Goal: Task Accomplishment & Management: Manage account settings

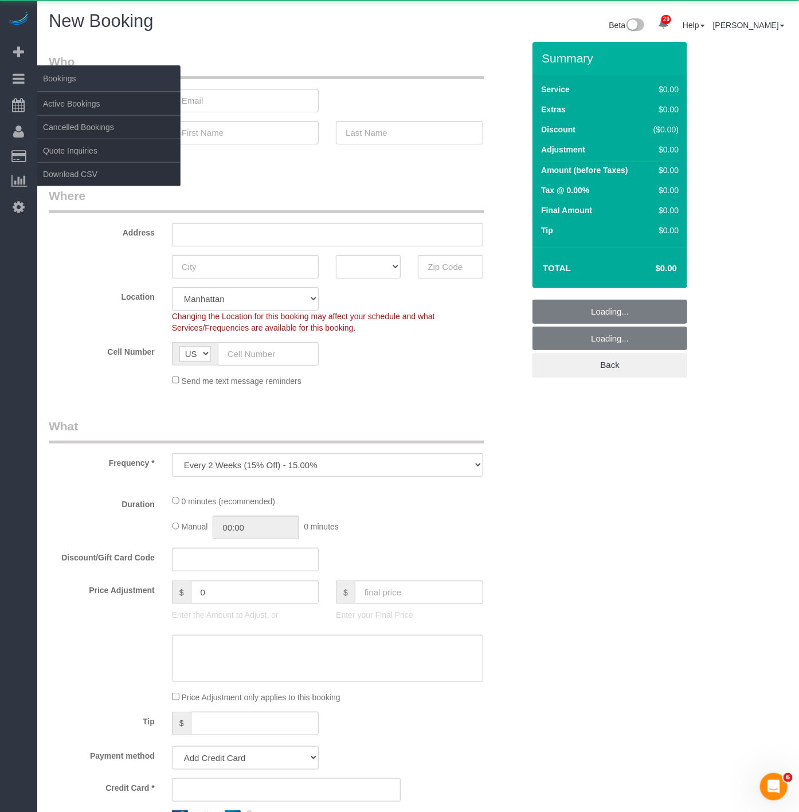
select select "number:89"
select select "number:90"
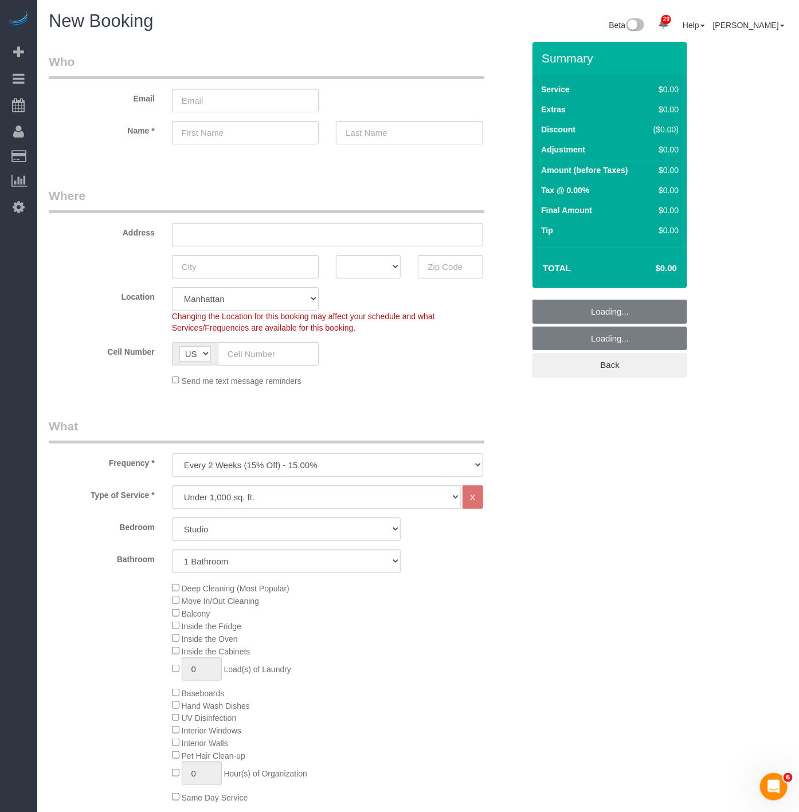
click at [318, 474] on select "One Time Weekly (20% Off) - 20.00% Every 2 Weeks (15% Off) - 15.00% Every 4 Wee…" at bounding box center [327, 464] width 311 height 23
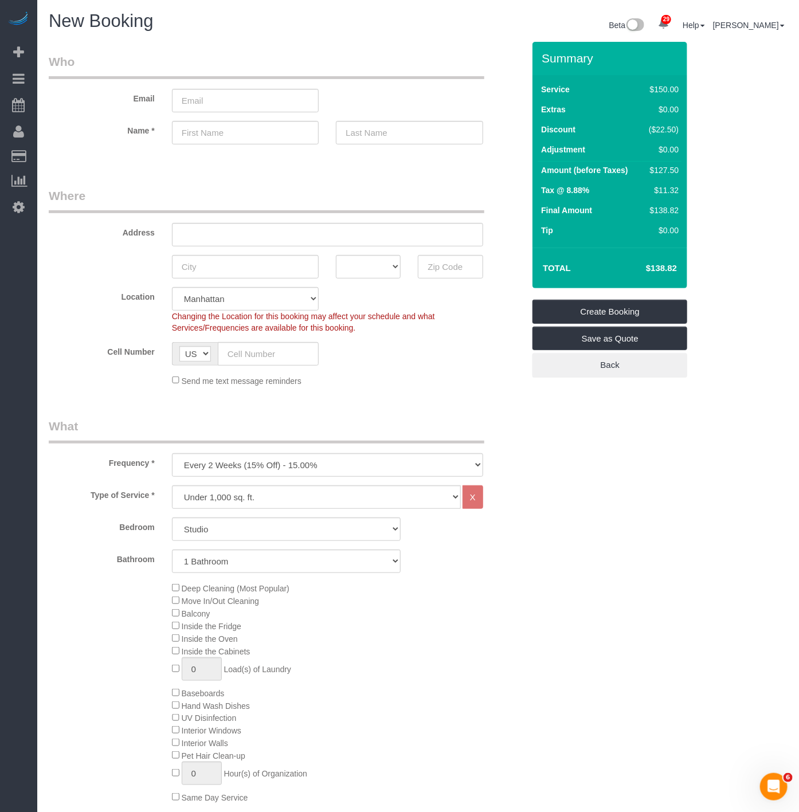
drag, startPoint x: 87, startPoint y: 390, endPoint x: 78, endPoint y: 381, distance: 12.6
click at [85, 390] on fieldset "Where Address AK AL AR AZ CA CO CT DC DE FL GA HI IA ID IL IN KS KY LA MA MD ME…" at bounding box center [286, 291] width 475 height 208
click at [285, 462] on select "One Time Weekly (20% Off) - 20.00% Every 2 Weeks (15% Off) - 15.00% Every 4 Wee…" at bounding box center [327, 464] width 311 height 23
select select "object:10922"
click at [172, 454] on select "One Time Weekly (20% Off) - 20.00% Every 2 Weeks (15% Off) - 15.00% Every 4 Wee…" at bounding box center [327, 464] width 311 height 23
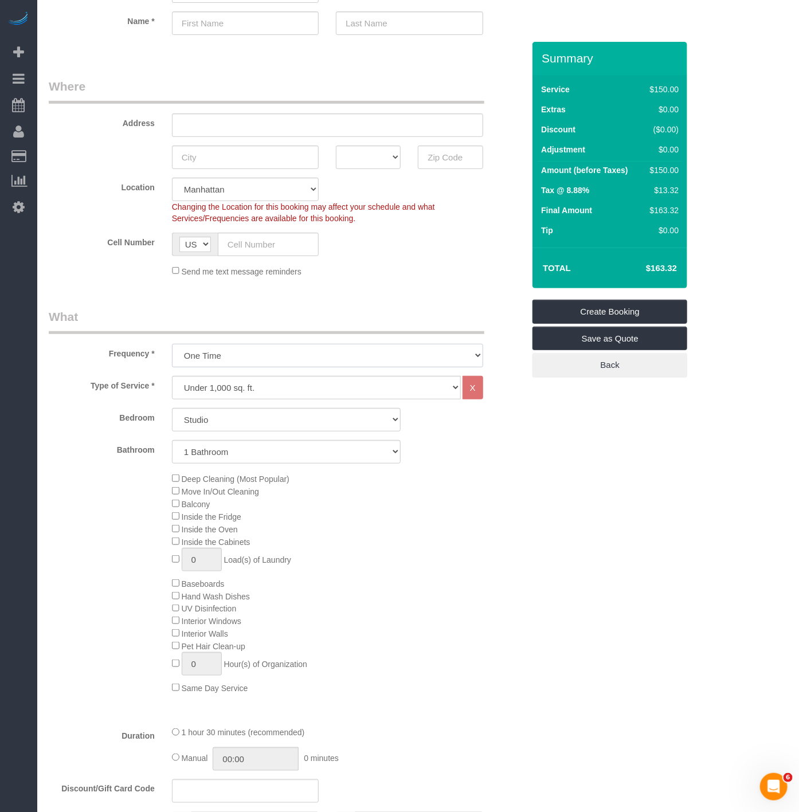
scroll to position [318, 0]
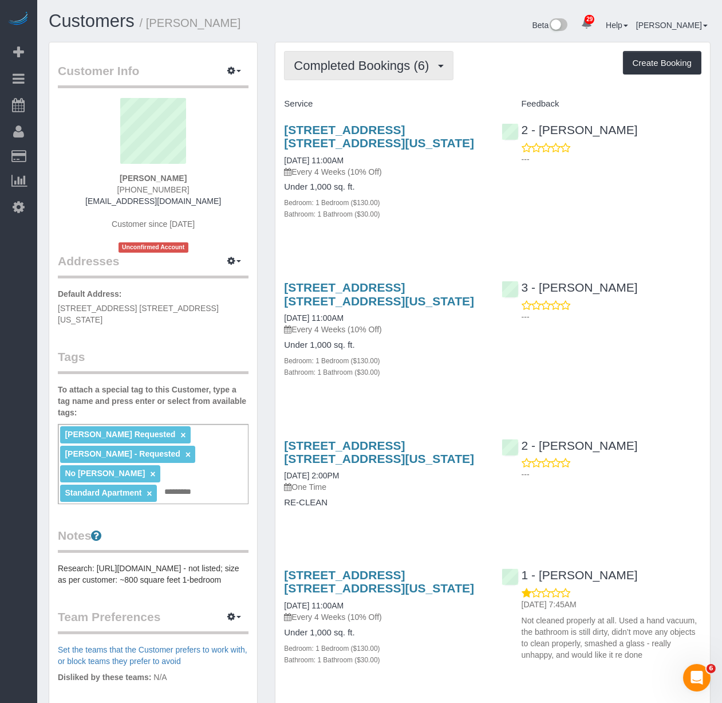
click at [340, 64] on span "Completed Bookings (6)" at bounding box center [364, 65] width 141 height 14
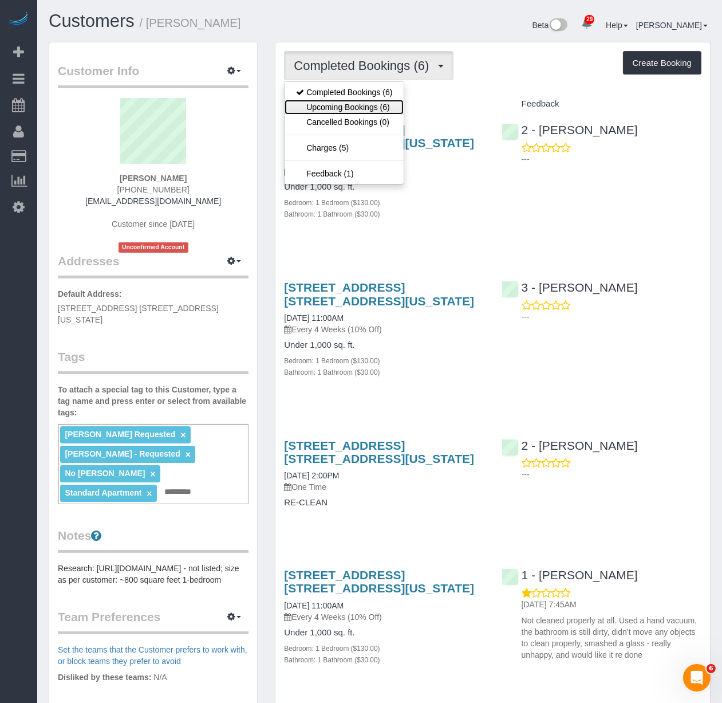
click at [328, 112] on link "Upcoming Bookings (6)" at bounding box center [344, 107] width 119 height 15
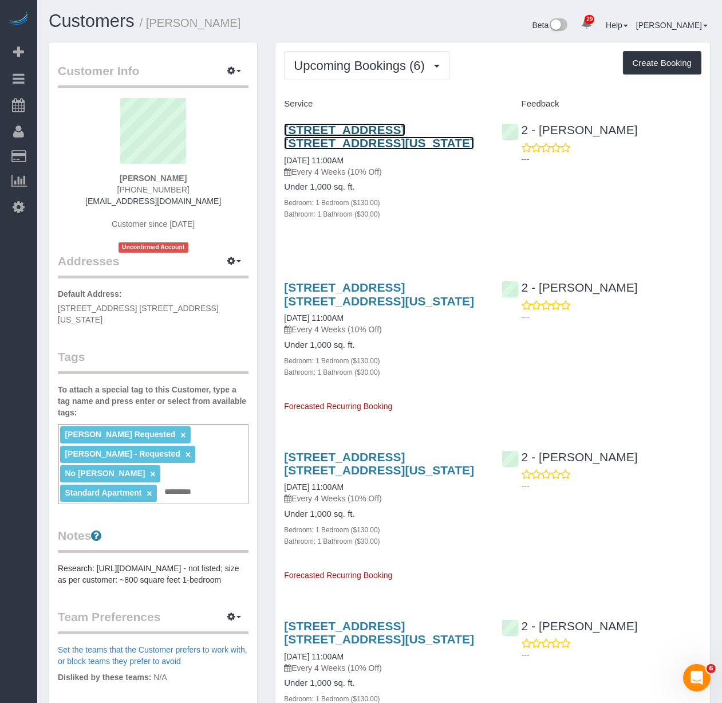
click at [338, 129] on link "[STREET_ADDRESS] [STREET_ADDRESS][US_STATE]" at bounding box center [379, 136] width 190 height 26
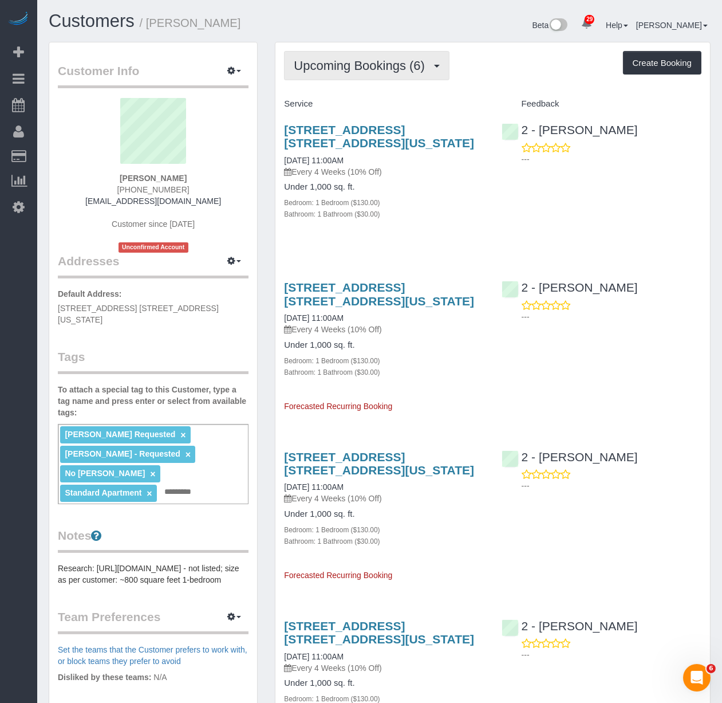
click at [369, 70] on span "Upcoming Bookings (6)" at bounding box center [362, 65] width 137 height 14
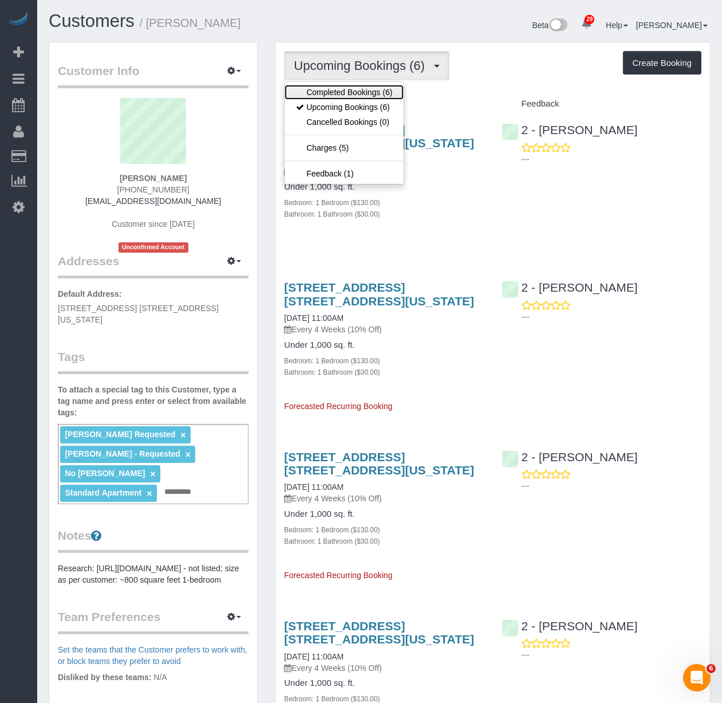
click at [361, 89] on link "Completed Bookings (6)" at bounding box center [344, 92] width 119 height 15
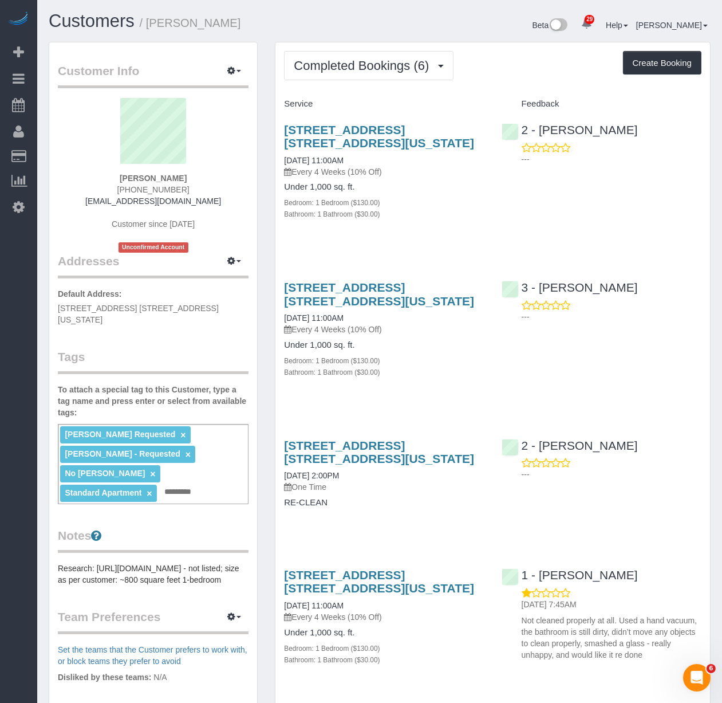
click at [503, 190] on div "50 West 34th Street, Apt. 19a14, New York, NY 10001 09/04/2025 11:00AM Every 4 …" at bounding box center [493, 177] width 435 height 129
click at [323, 64] on span "Completed Bookings (6)" at bounding box center [364, 65] width 141 height 14
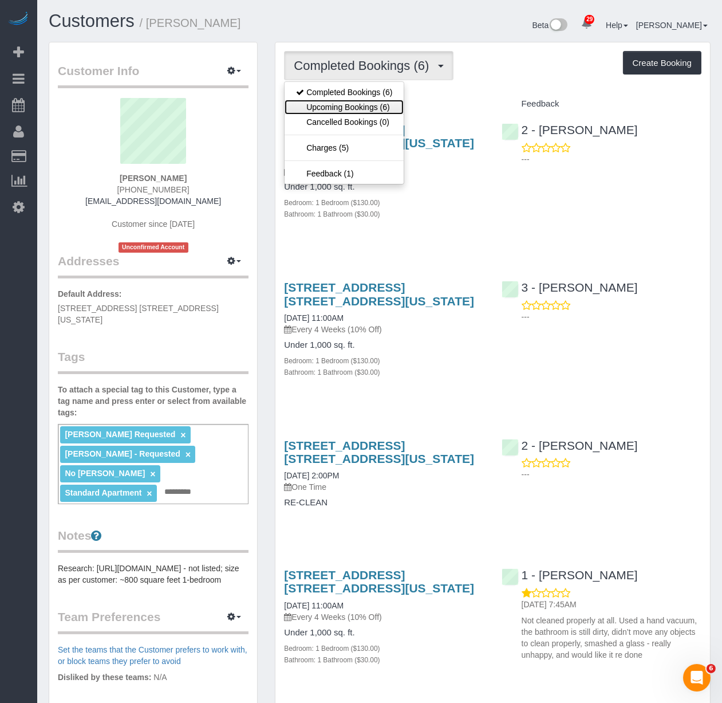
click at [310, 111] on link "Upcoming Bookings (6)" at bounding box center [344, 107] width 119 height 15
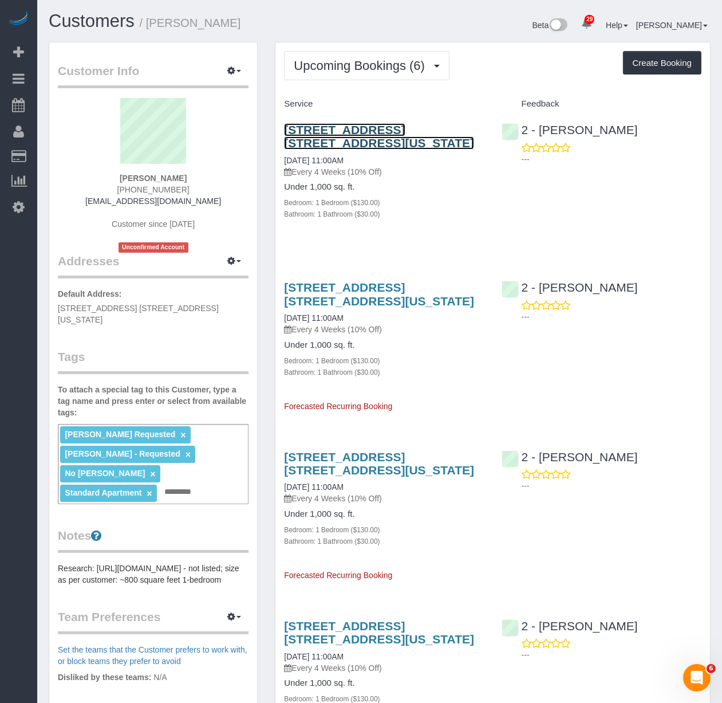
click at [325, 130] on link "[STREET_ADDRESS] [STREET_ADDRESS][US_STATE]" at bounding box center [379, 136] width 190 height 26
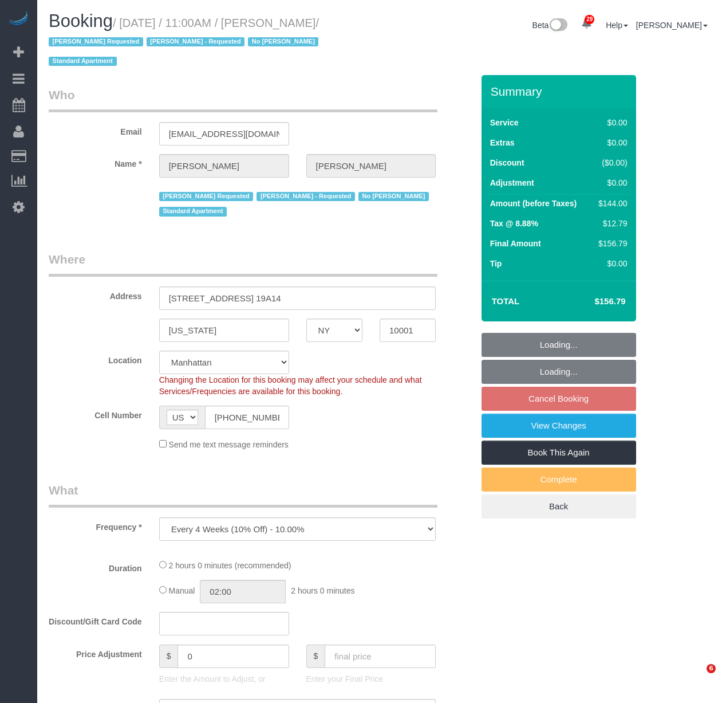
select select "NY"
select select "string:stripe-pm_1RTwsW4VGloSiKo7Xo9CQ1gS"
select select "spot4"
select select "number:89"
select select "number:90"
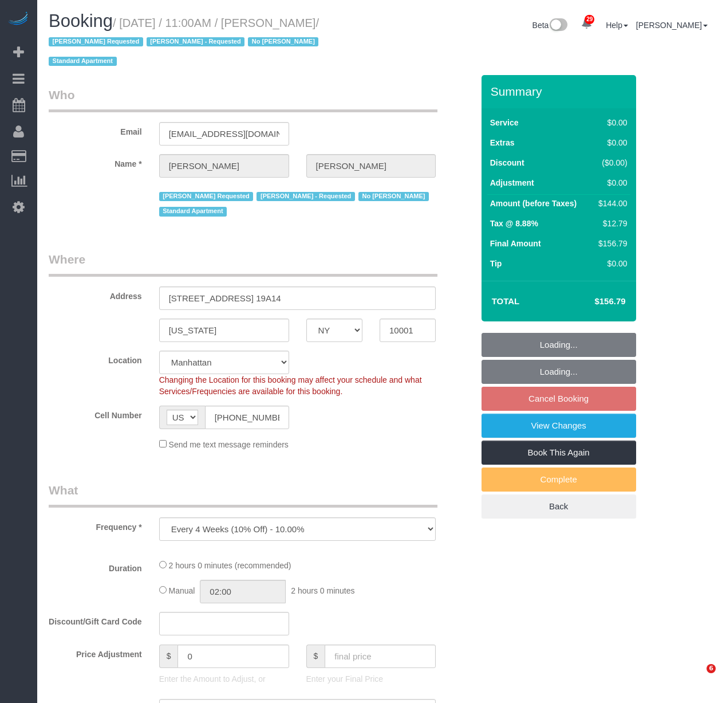
select select "number:15"
select select "number:5"
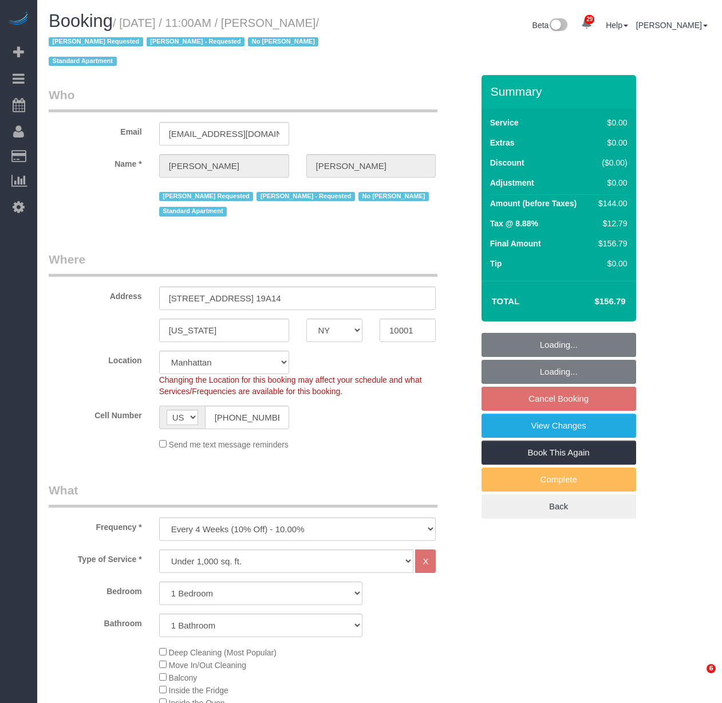
select select "1"
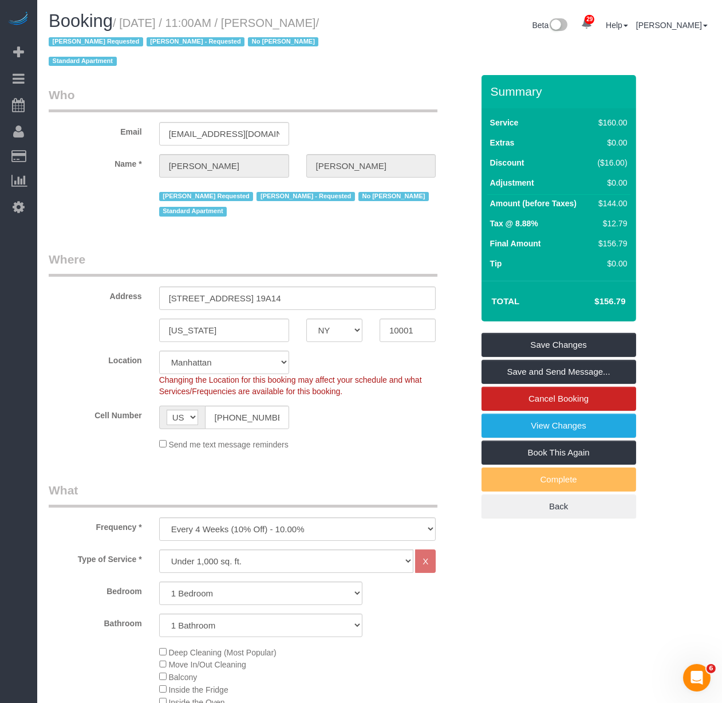
drag, startPoint x: 376, startPoint y: 25, endPoint x: 127, endPoint y: 23, distance: 248.6
click at [127, 23] on div "Booking / October 02, 2025 / 11:00AM / Amelia Palmer / Isabella Simplicio Reque…" at bounding box center [210, 43] width 340 height 64
copy small "October 02, 2025 / 11:00AM / Amelia Palmer /"
click at [319, 223] on fieldset "Who Email ameliapalmer@me.com Name * Amelia Palmer Isabella Simplicio Requested…" at bounding box center [261, 156] width 424 height 141
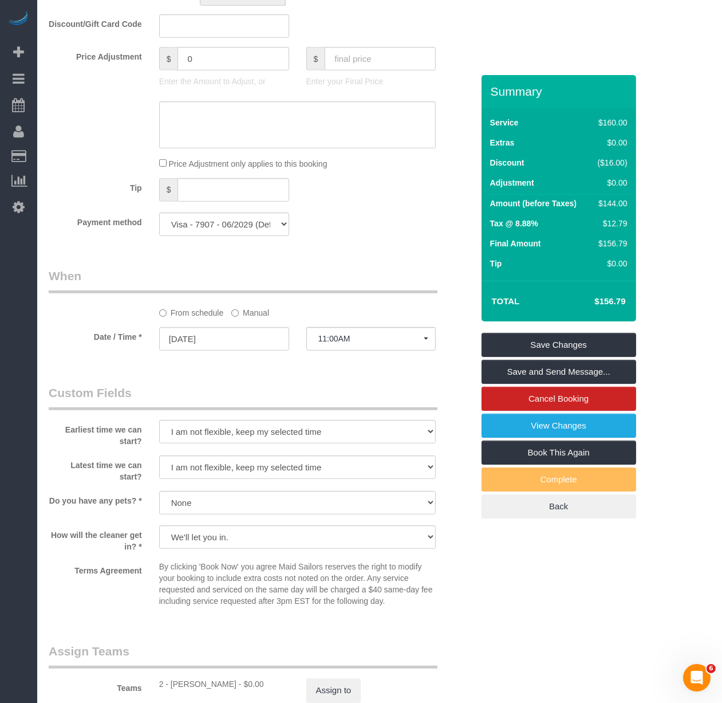
scroll to position [954, 0]
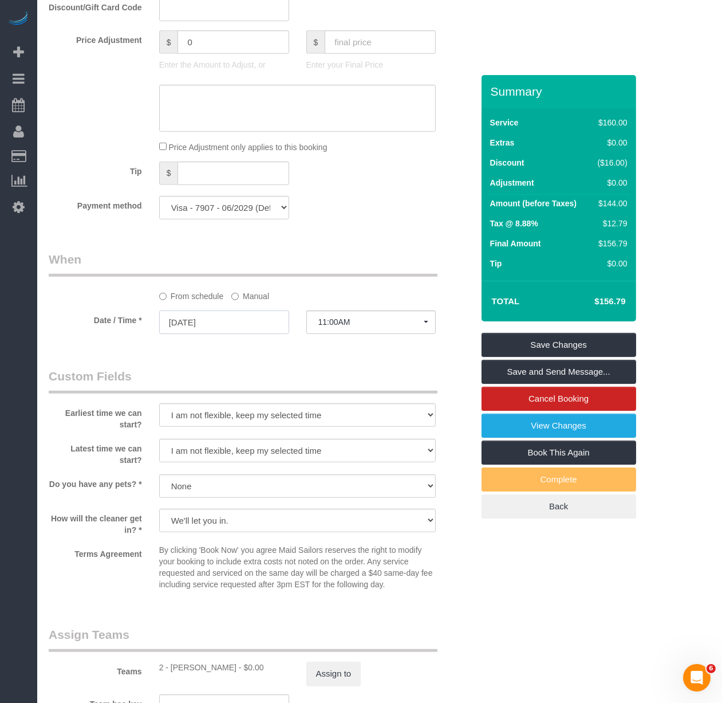
click at [209, 334] on input "10/02/2025" at bounding box center [224, 321] width 130 height 23
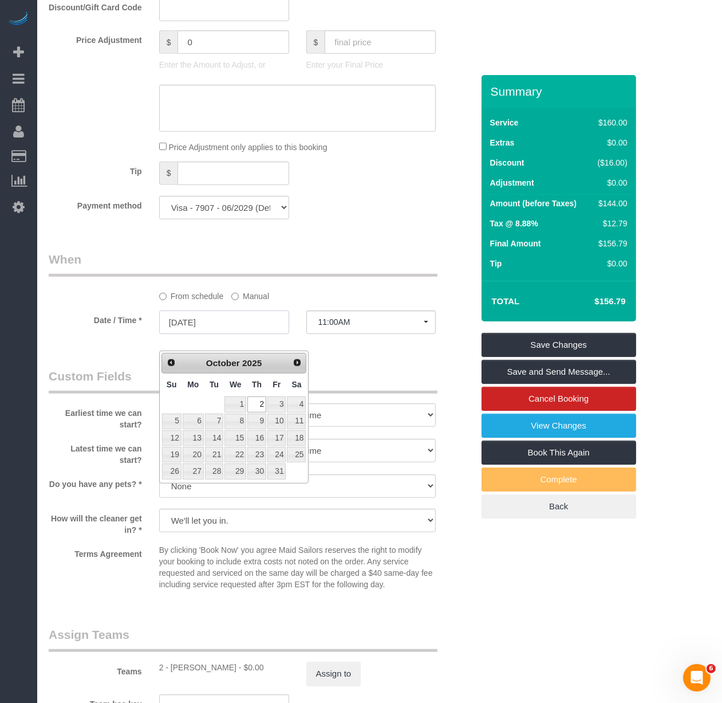
click at [209, 334] on input "10/02/2025" at bounding box center [224, 321] width 130 height 23
click at [105, 121] on div at bounding box center [261, 108] width 442 height 47
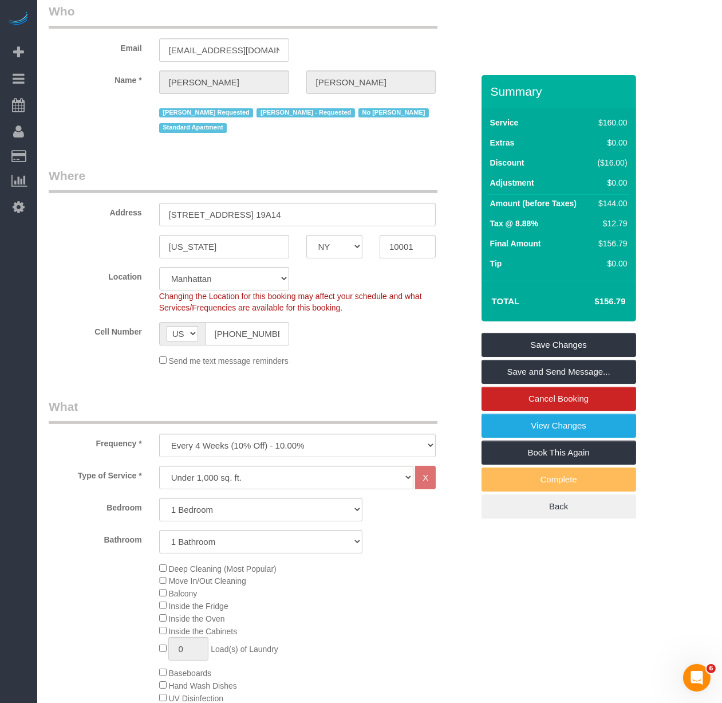
scroll to position [64, 0]
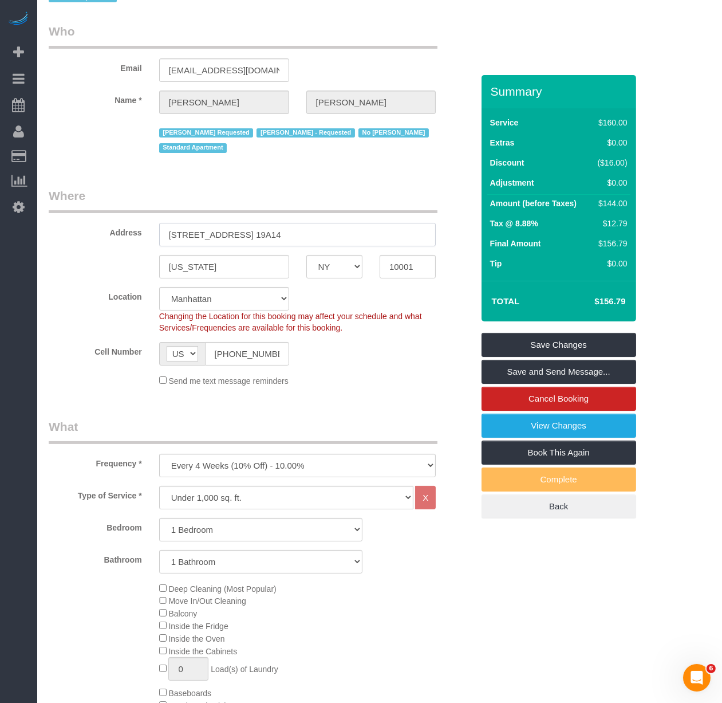
click at [407, 226] on input "50 West 34th Street, Apt. 19A14" at bounding box center [297, 234] width 277 height 23
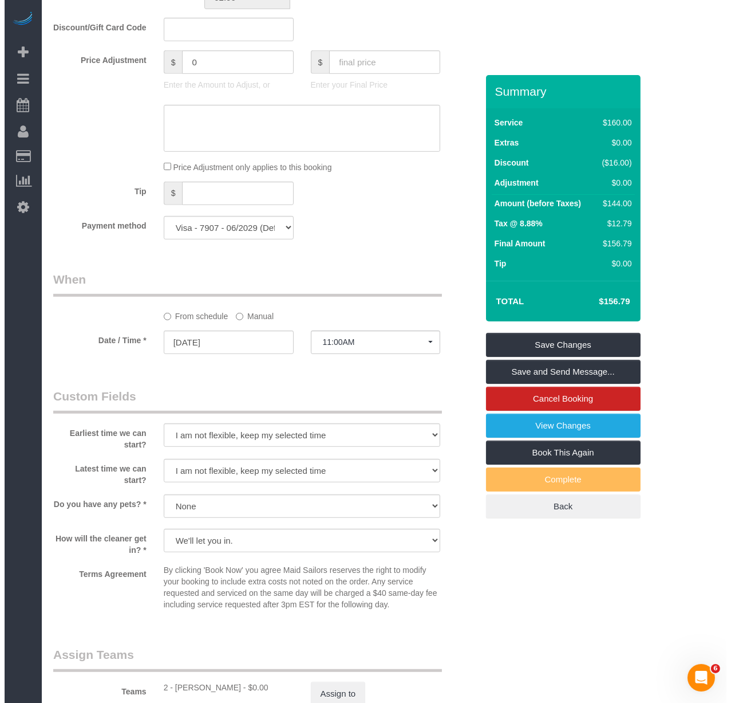
scroll to position [954, 0]
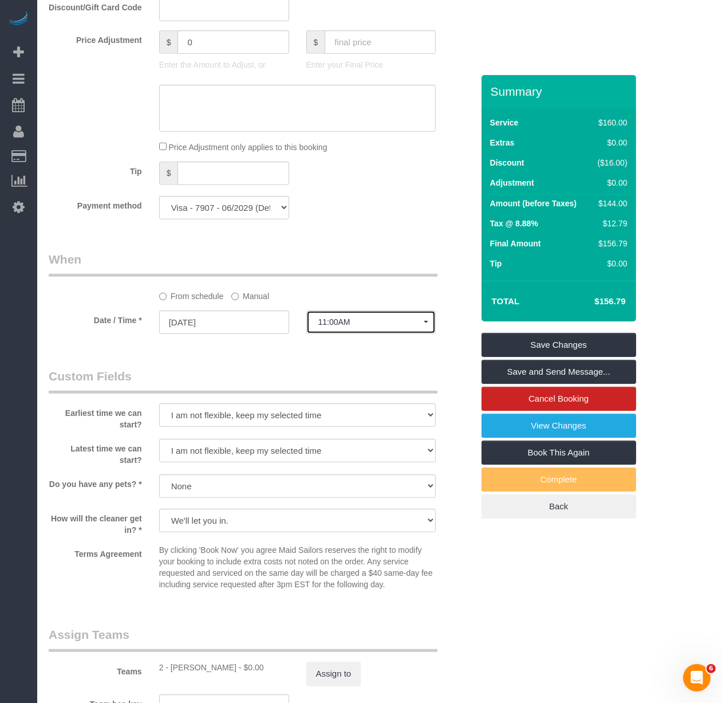
click at [357, 334] on button "11:00AM" at bounding box center [371, 321] width 130 height 23
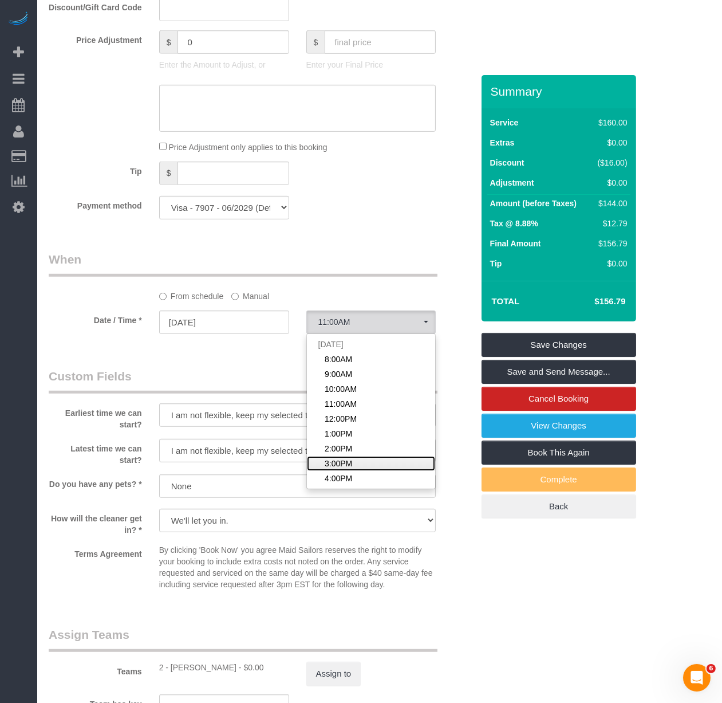
click at [360, 471] on link "3:00PM" at bounding box center [371, 463] width 129 height 15
select select "spot8"
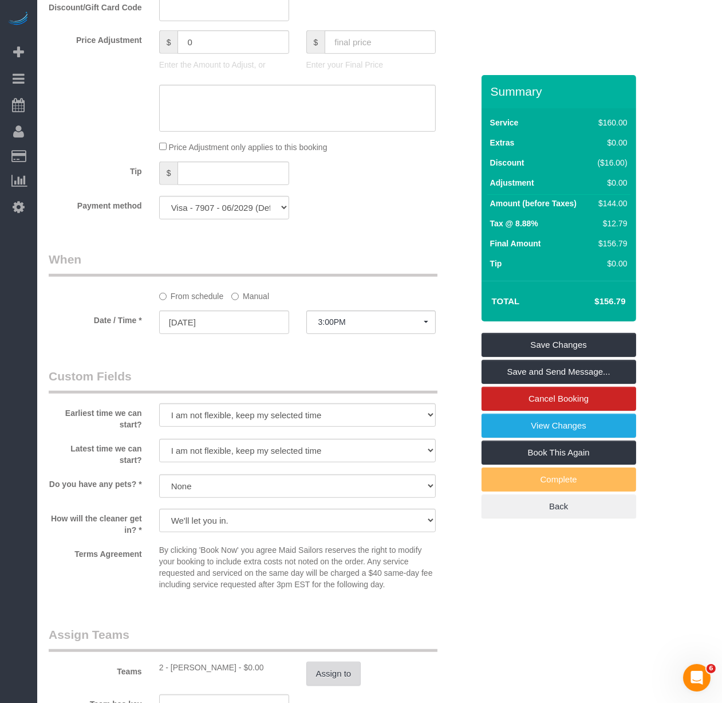
click at [340, 681] on button "Assign to" at bounding box center [333, 674] width 55 height 24
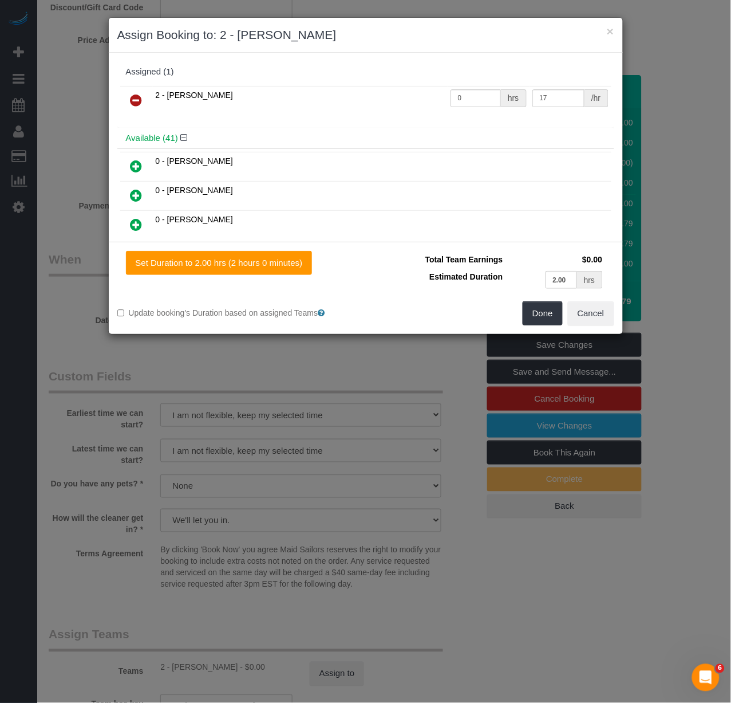
click at [134, 100] on icon at bounding box center [137, 100] width 12 height 14
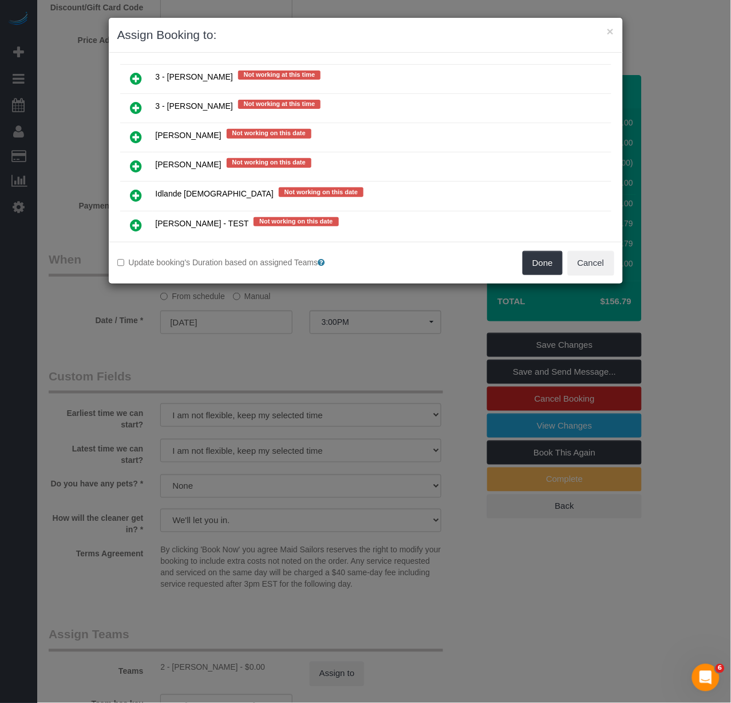
scroll to position [1962, 0]
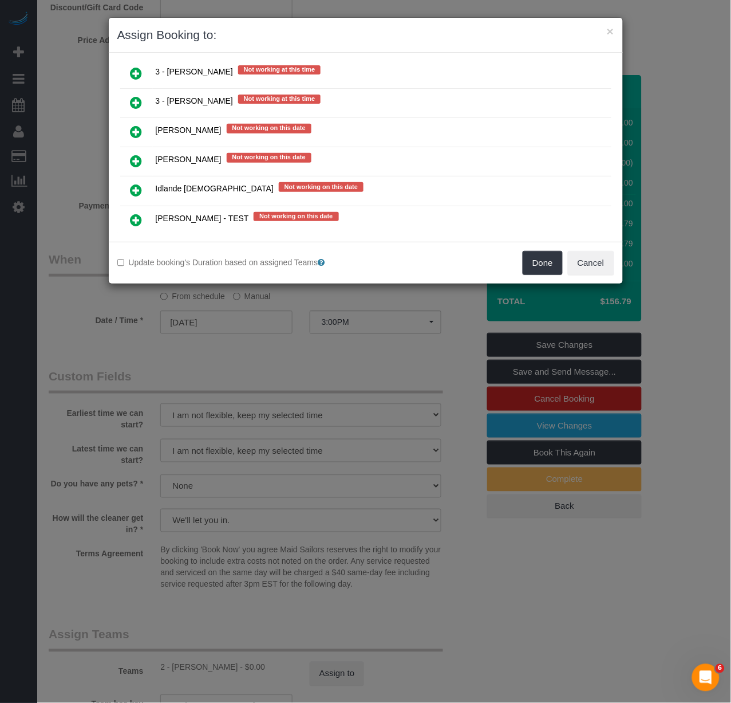
click at [141, 96] on icon at bounding box center [137, 103] width 12 height 14
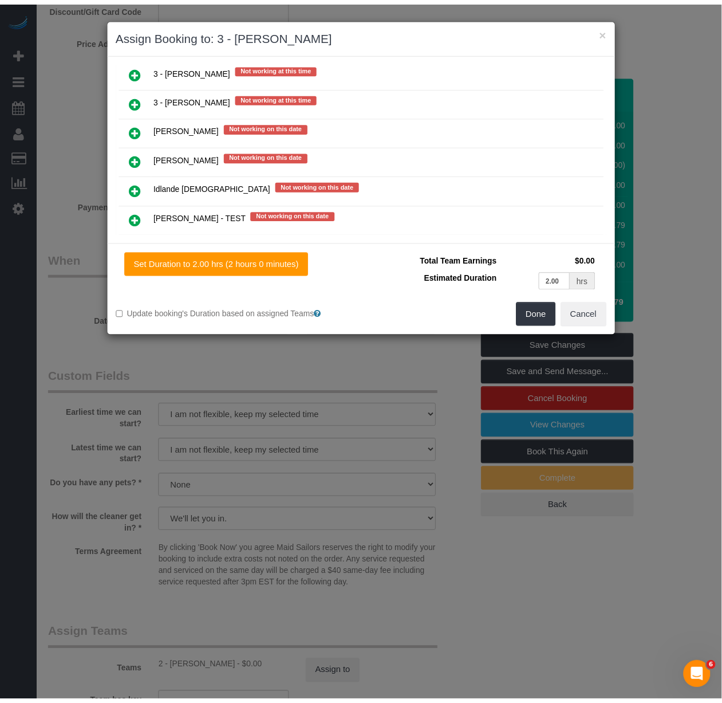
scroll to position [1960, 0]
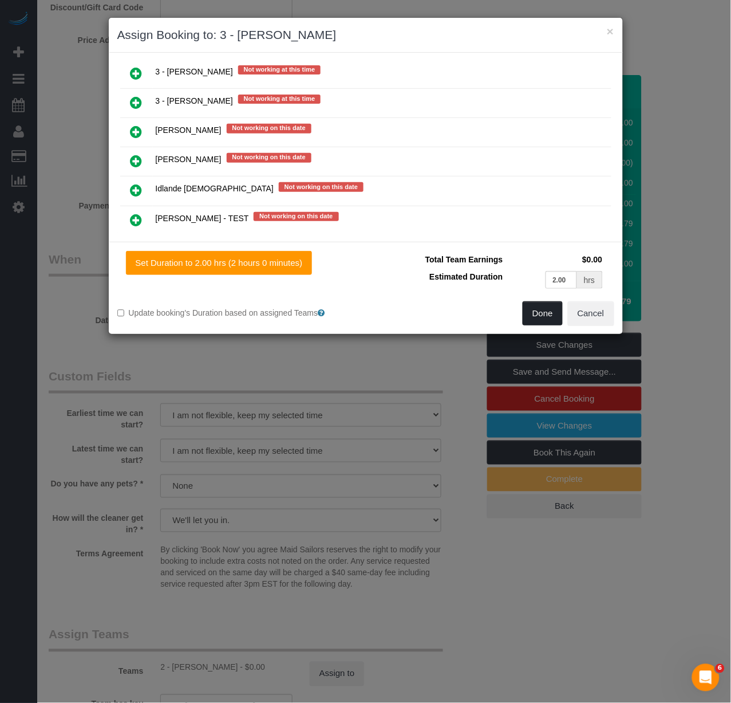
click at [528, 313] on button "Done" at bounding box center [543, 313] width 40 height 24
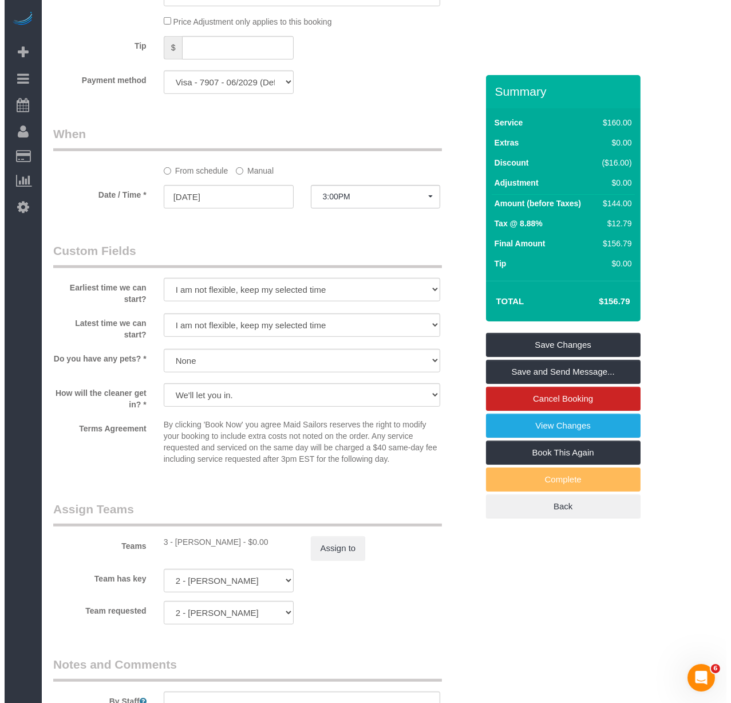
scroll to position [1081, 0]
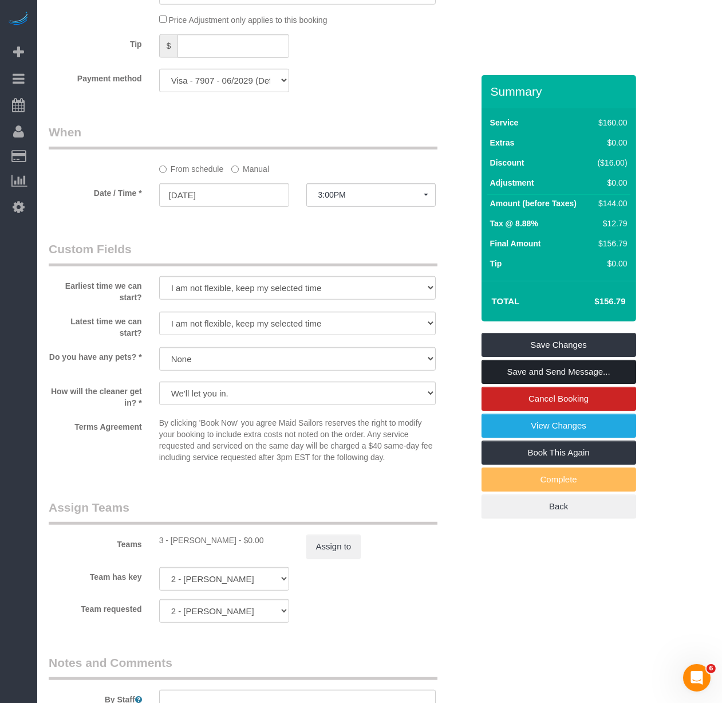
click at [560, 371] on link "Save and Send Message..." at bounding box center [559, 372] width 155 height 24
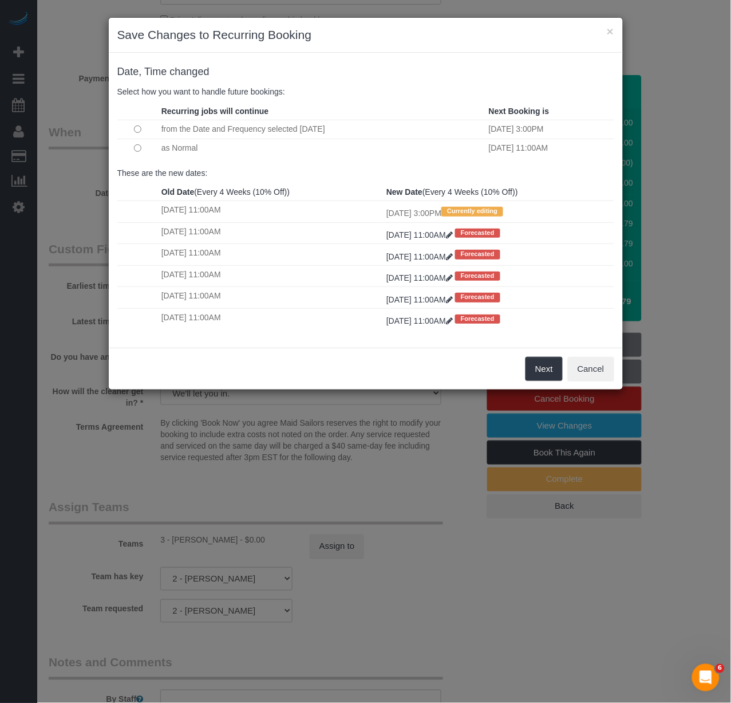
click at [438, 377] on div "Next Cancel" at bounding box center [366, 369] width 514 height 42
click at [530, 373] on button "Next" at bounding box center [544, 369] width 37 height 24
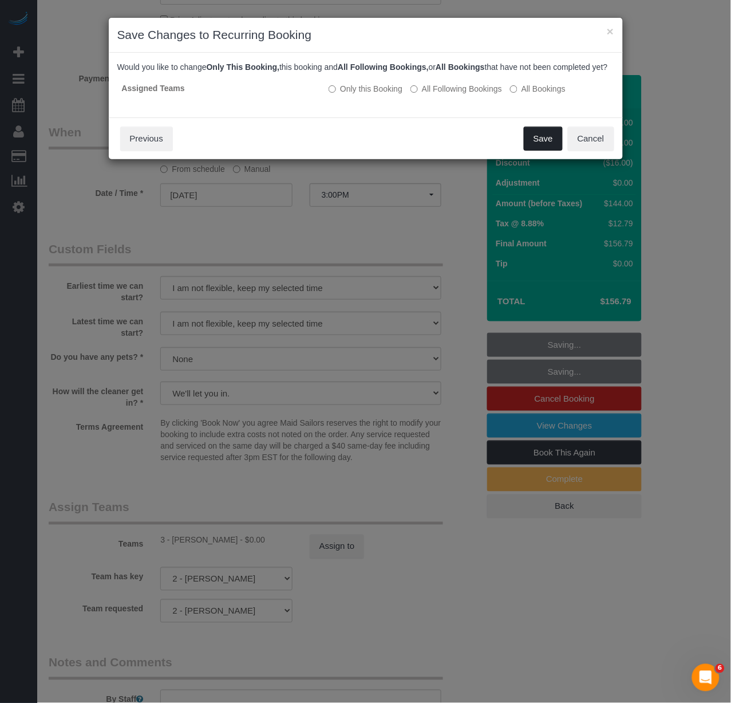
click at [533, 147] on button "Save" at bounding box center [543, 139] width 39 height 24
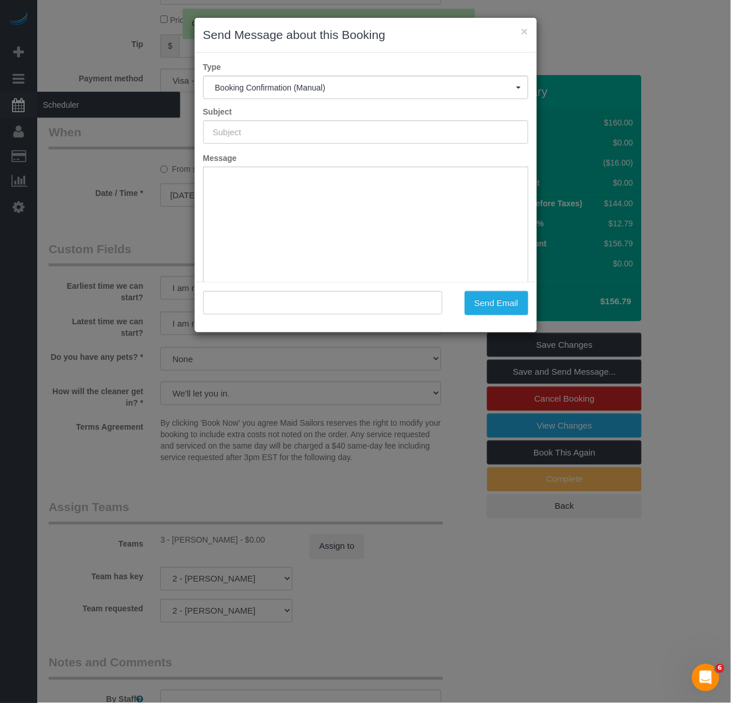
type input "Cleaning Confirmed for 10/02/2025 at 3:00pm"
type input ""Amelia Palmer" <ameliapalmer@me.com>"
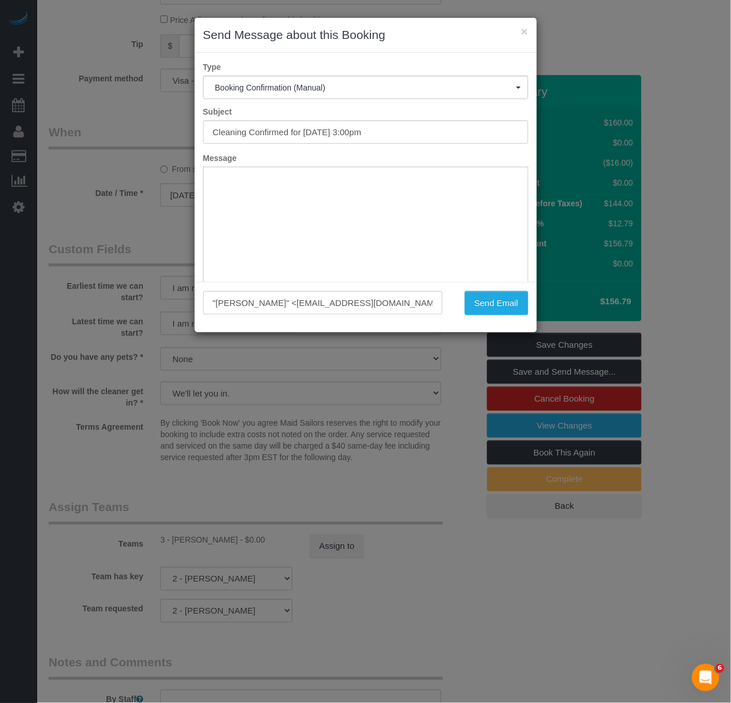
click at [456, 150] on div "Type Booking Confirmation (Manual) Booking Confirmation (Manual) Reminder Booki…" at bounding box center [366, 167] width 343 height 229
click at [484, 298] on button "Send Email" at bounding box center [497, 303] width 64 height 24
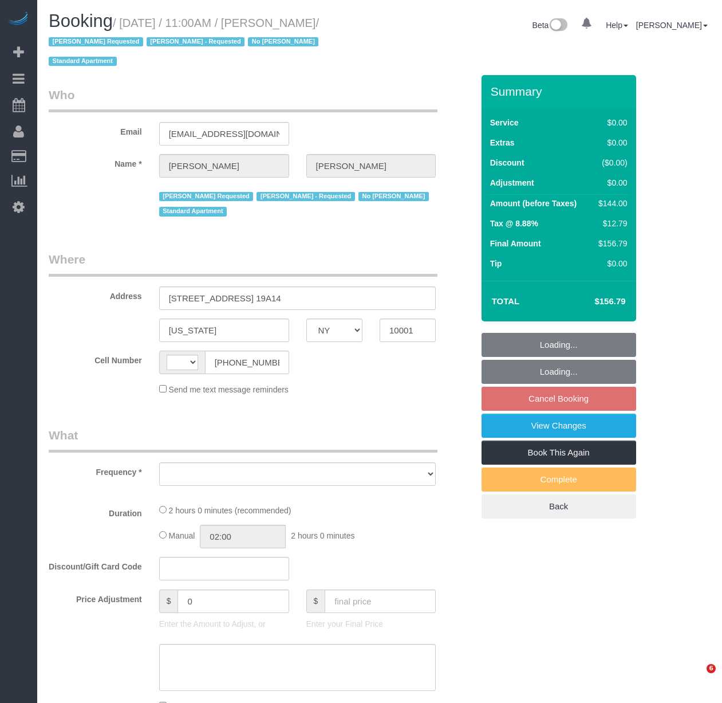
select select "NY"
select select "object:580"
select select "number:89"
select select "number:90"
select select "number:15"
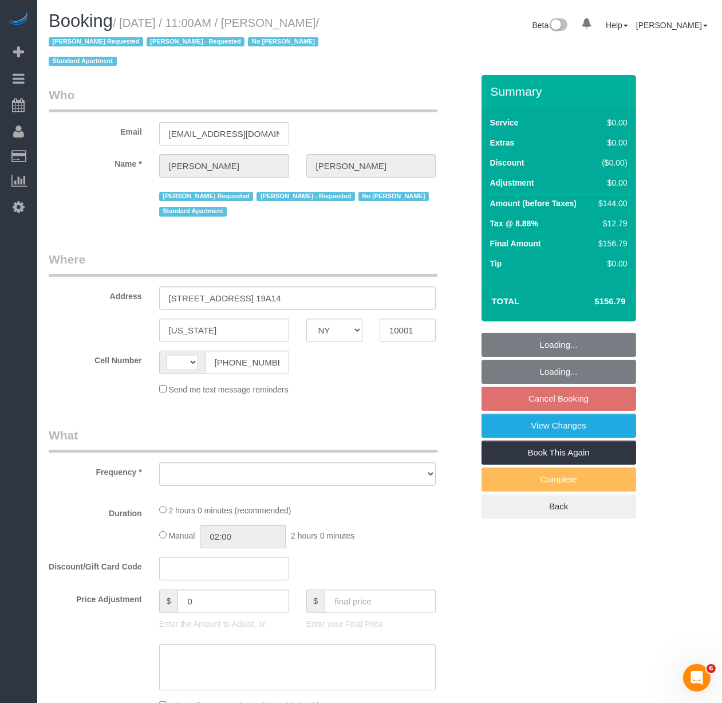
select select "number:5"
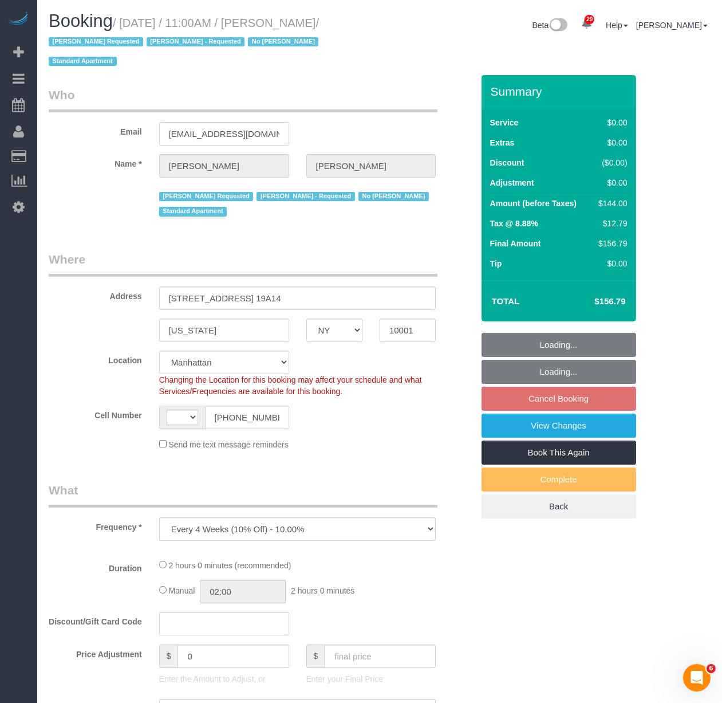
select select "object:731"
select select "string:[GEOGRAPHIC_DATA]"
select select "string:stripe-pm_1RTwsW4VGloSiKo7Xo9CQ1gS"
select select "spot4"
select select "1"
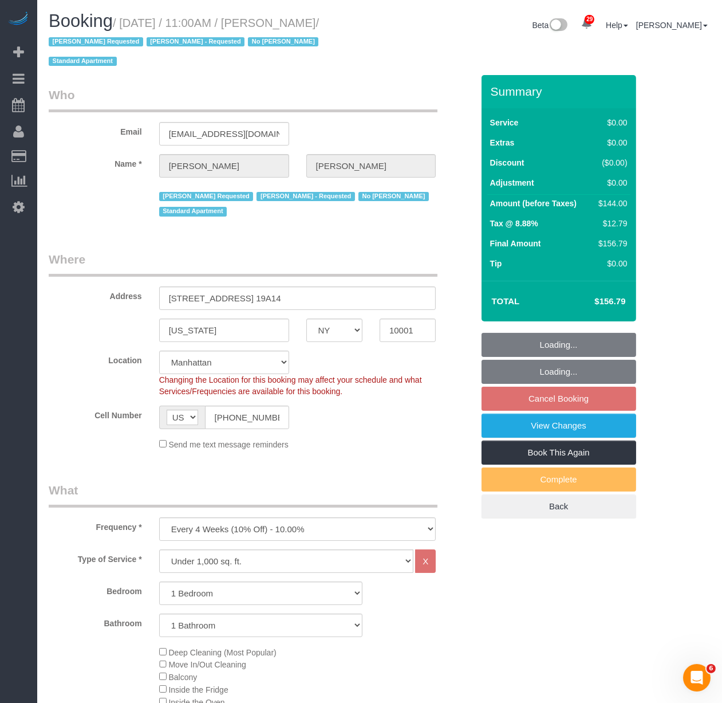
select select "1"
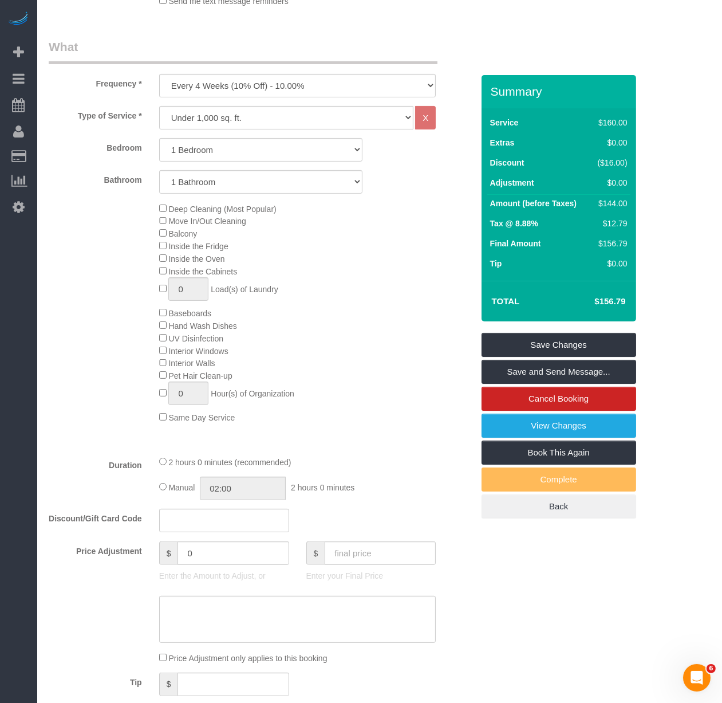
scroll to position [445, 0]
drag, startPoint x: 573, startPoint y: 27, endPoint x: 579, endPoint y: 30, distance: 6.4
click at [573, 30] on div "Who Email ameliapalmer@me.com Name * Amelia Palmer Isabella Simplicio Requested…" at bounding box center [380, 603] width 662 height 1946
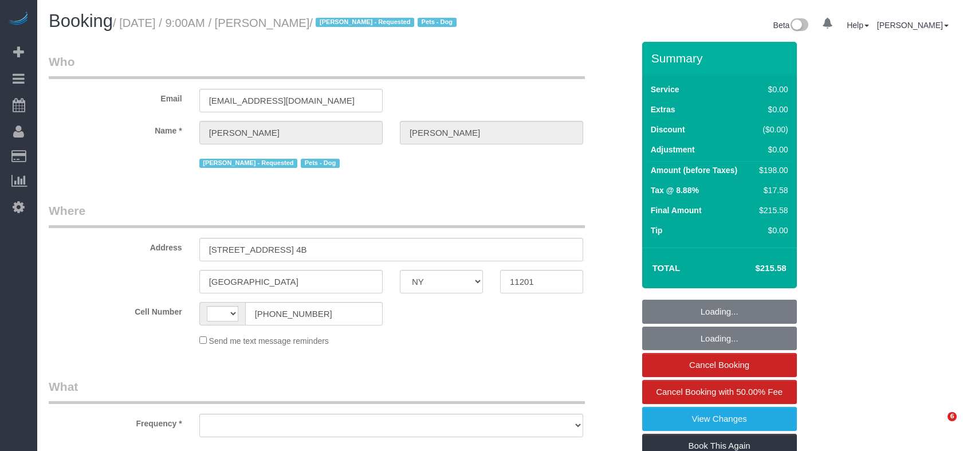
select select "NY"
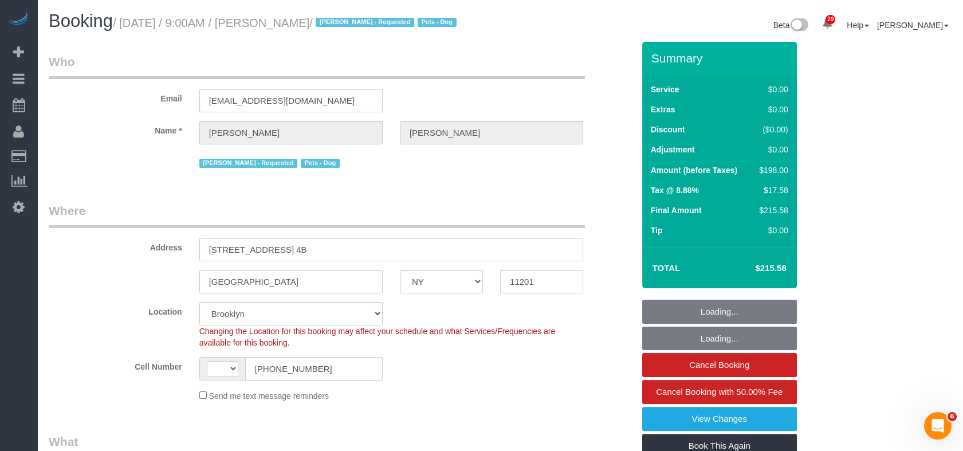
select select "object:758"
select select "string:[GEOGRAPHIC_DATA]"
select select "spot1"
select select "number:57"
select select "number:72"
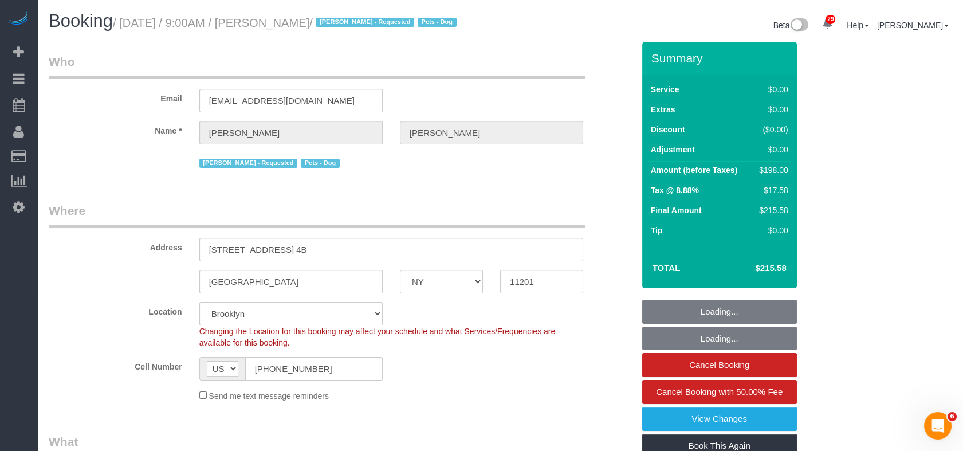
select select "number:13"
select select "number:5"
select select "string:stripe-pm_1QRarJ4VGloSiKo7f1CdWVbw"
select select "2"
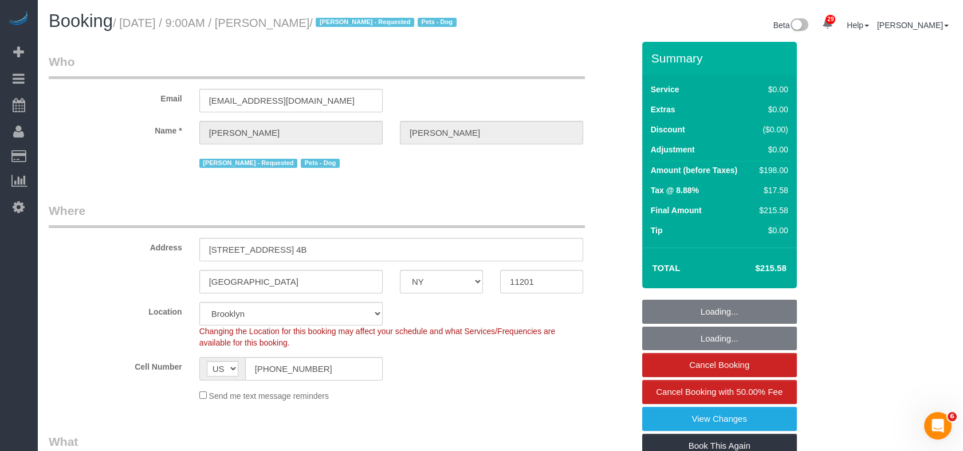
select select "2"
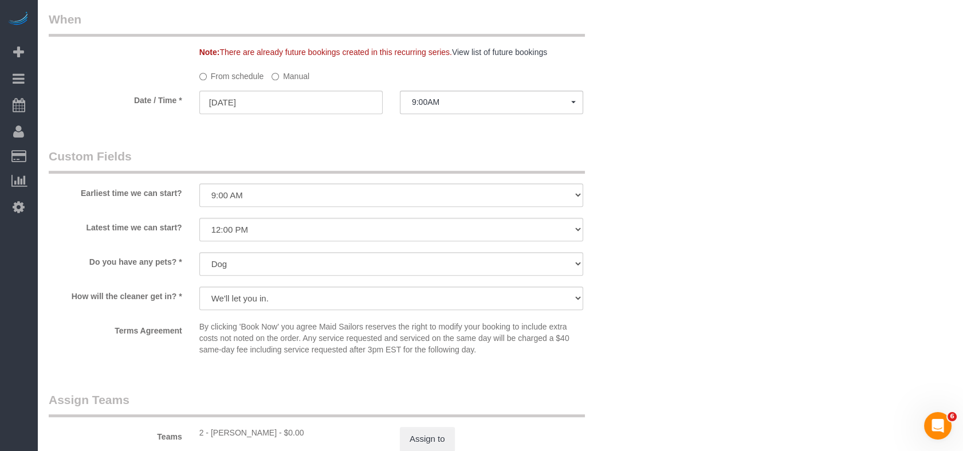
scroll to position [1146, 0]
click at [429, 115] on button "9:00AM" at bounding box center [491, 103] width 183 height 23
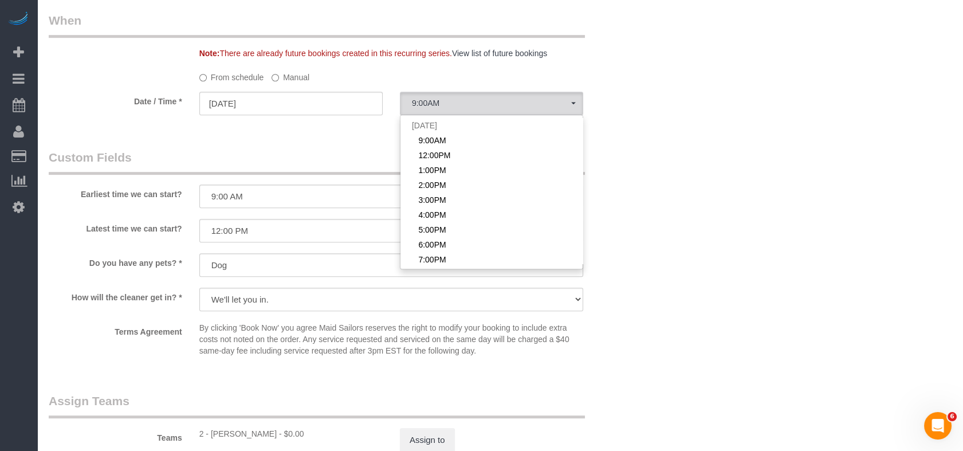
click at [275, 83] on label "Manual" at bounding box center [291, 75] width 38 height 15
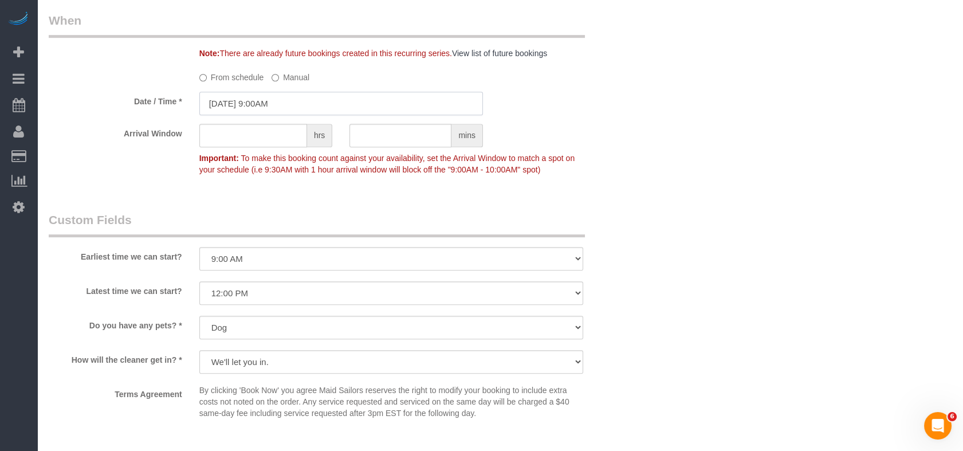
click at [323, 115] on input "[DATE] 9:00AM" at bounding box center [341, 103] width 284 height 23
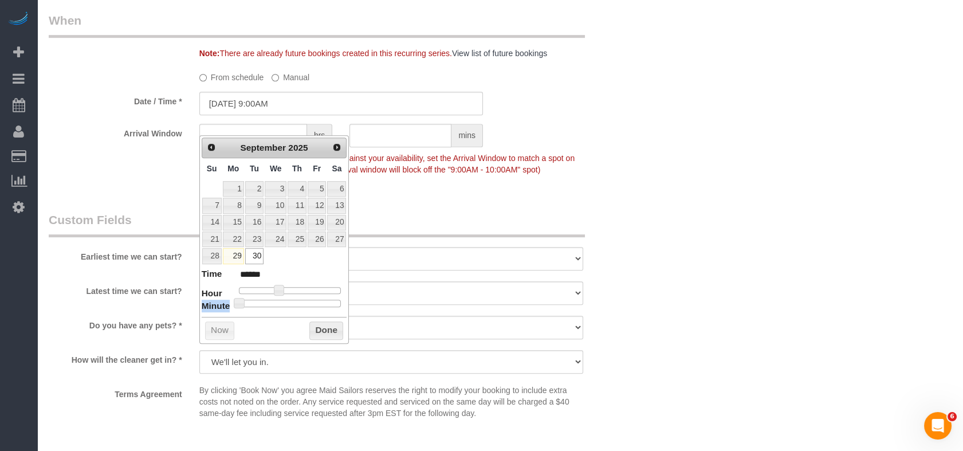
drag, startPoint x: 284, startPoint y: 289, endPoint x: 292, endPoint y: 284, distance: 8.7
click at [292, 284] on dl "Time ****** Hour Minute Second Millisecond Microsecond Time Zone ***** ***** **…" at bounding box center [274, 288] width 145 height 40
type input "[DATE] 12:00PM"
type input "*******"
type input "[DATE] 11:00AM"
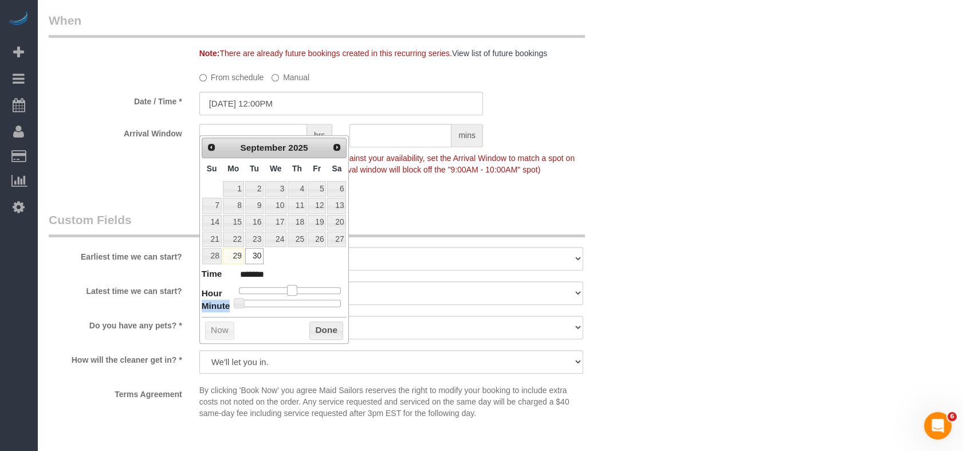
type input "*******"
click at [289, 289] on div at bounding box center [290, 290] width 103 height 7
click at [343, 324] on button "Done" at bounding box center [326, 330] width 34 height 18
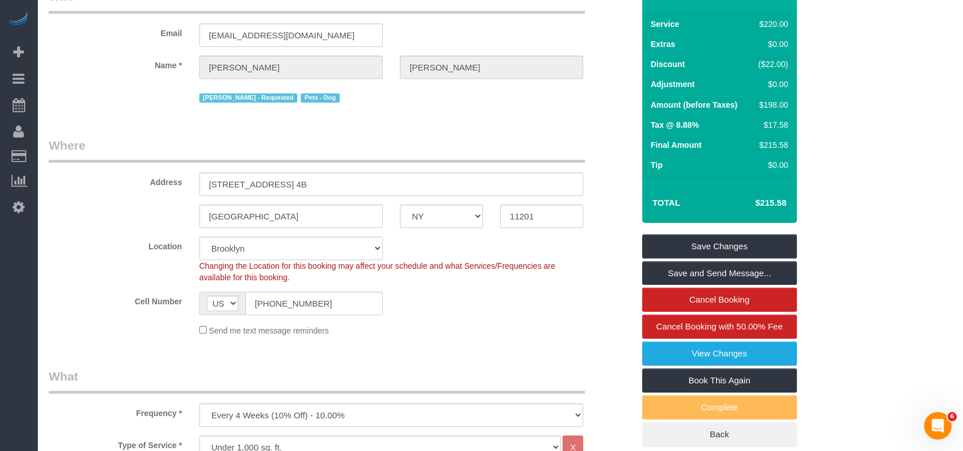
scroll to position [64, 0]
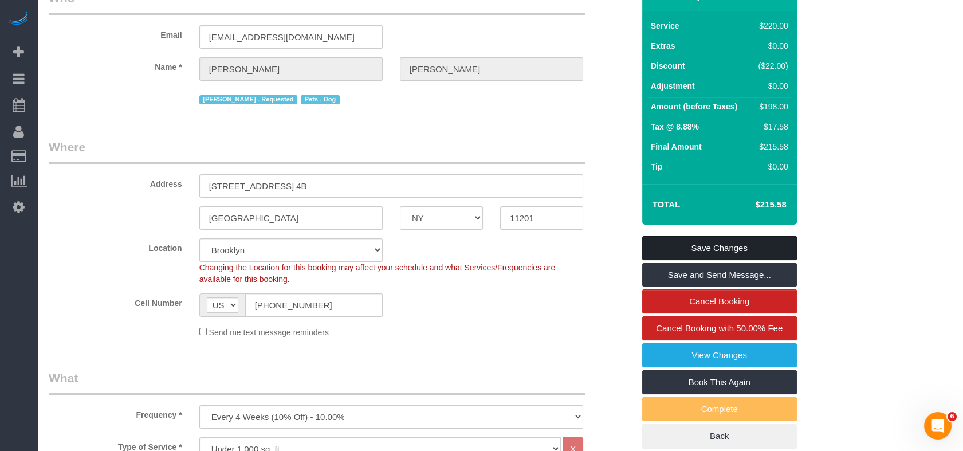
click at [737, 258] on link "Save Changes" at bounding box center [719, 248] width 155 height 24
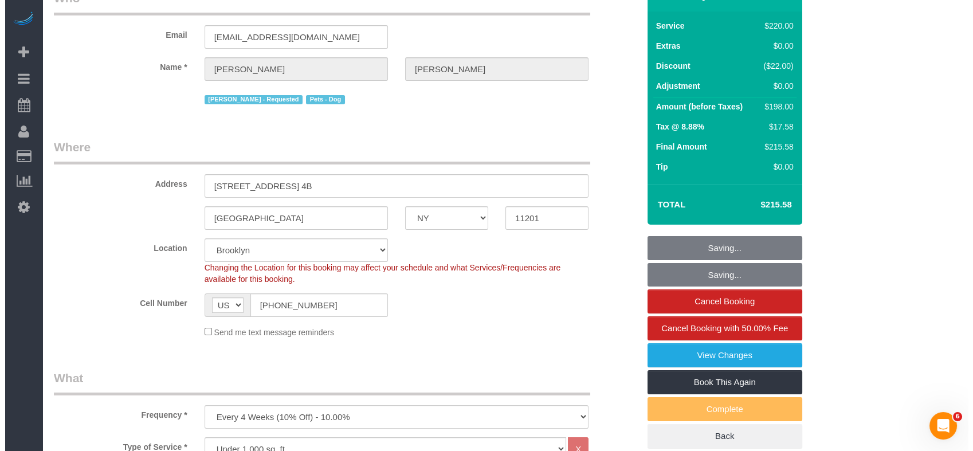
scroll to position [50, 0]
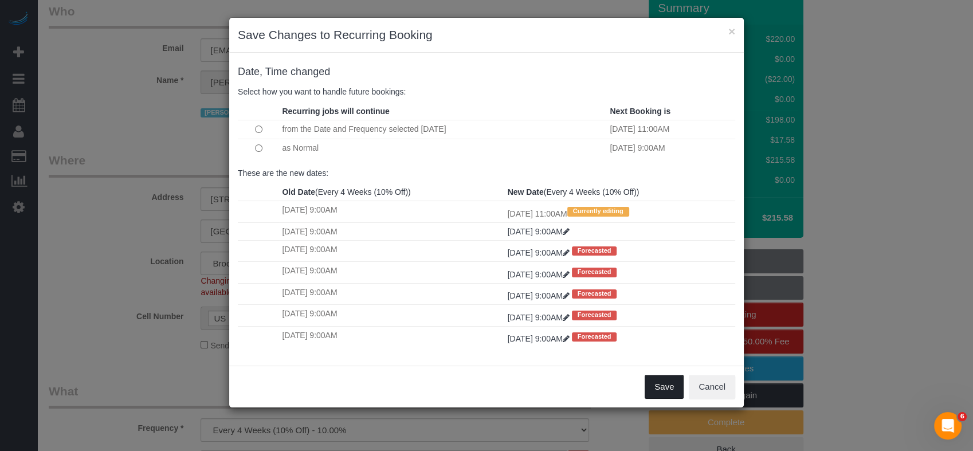
click at [651, 386] on button "Save" at bounding box center [663, 387] width 39 height 24
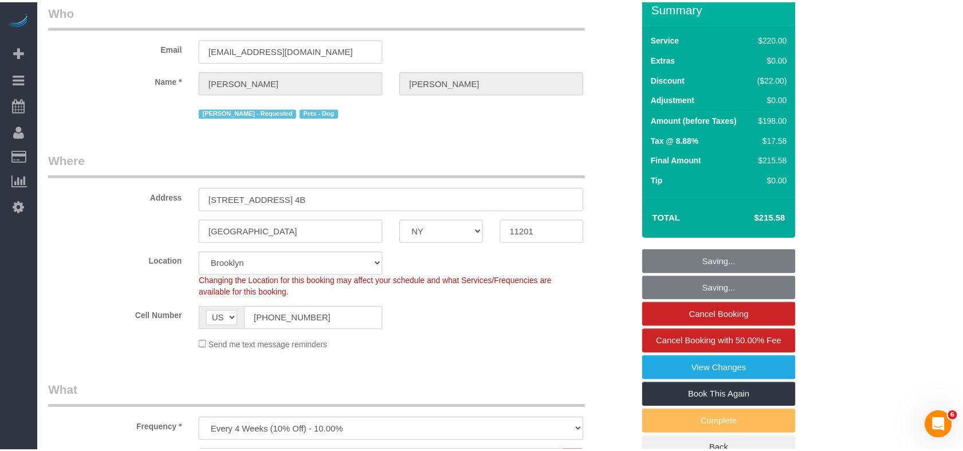
scroll to position [64, 0]
